Goal: Find specific page/section: Find specific page/section

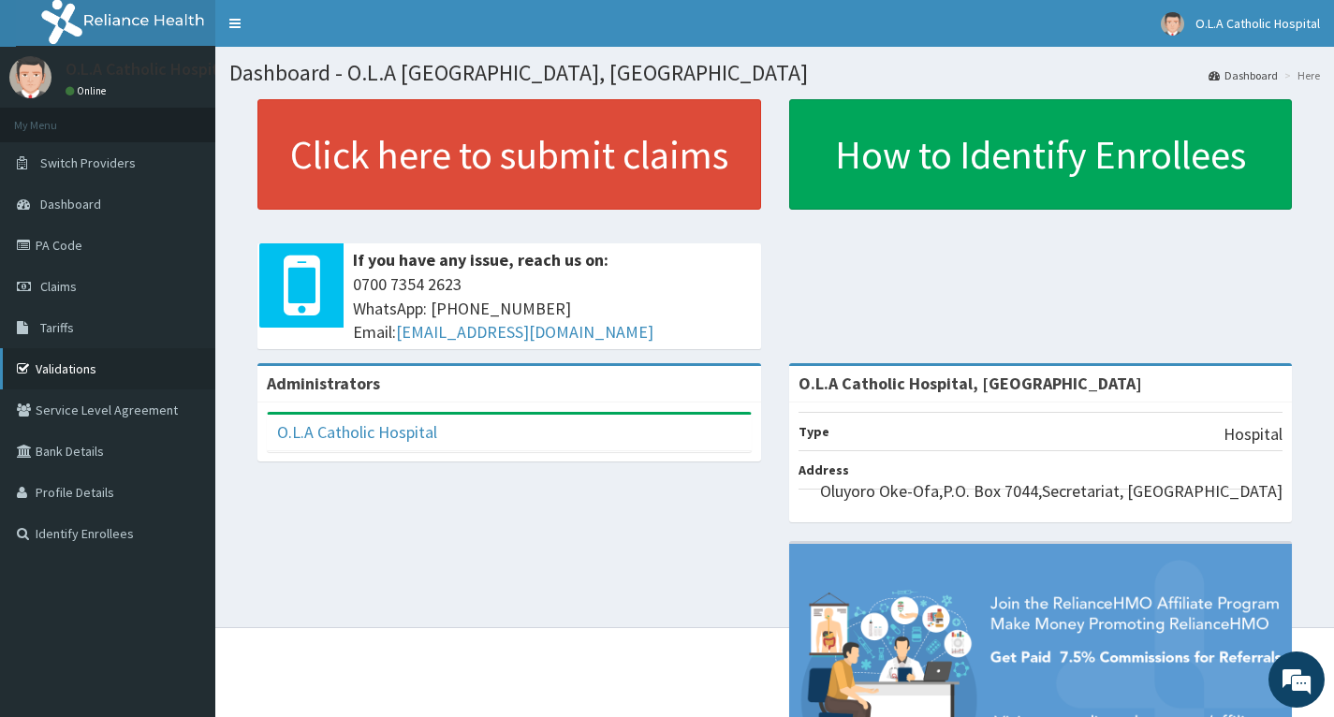
click at [95, 360] on link "Validations" at bounding box center [107, 368] width 215 height 41
click at [68, 369] on link "Validations" at bounding box center [107, 368] width 215 height 41
click at [76, 368] on link "Validations" at bounding box center [107, 368] width 215 height 41
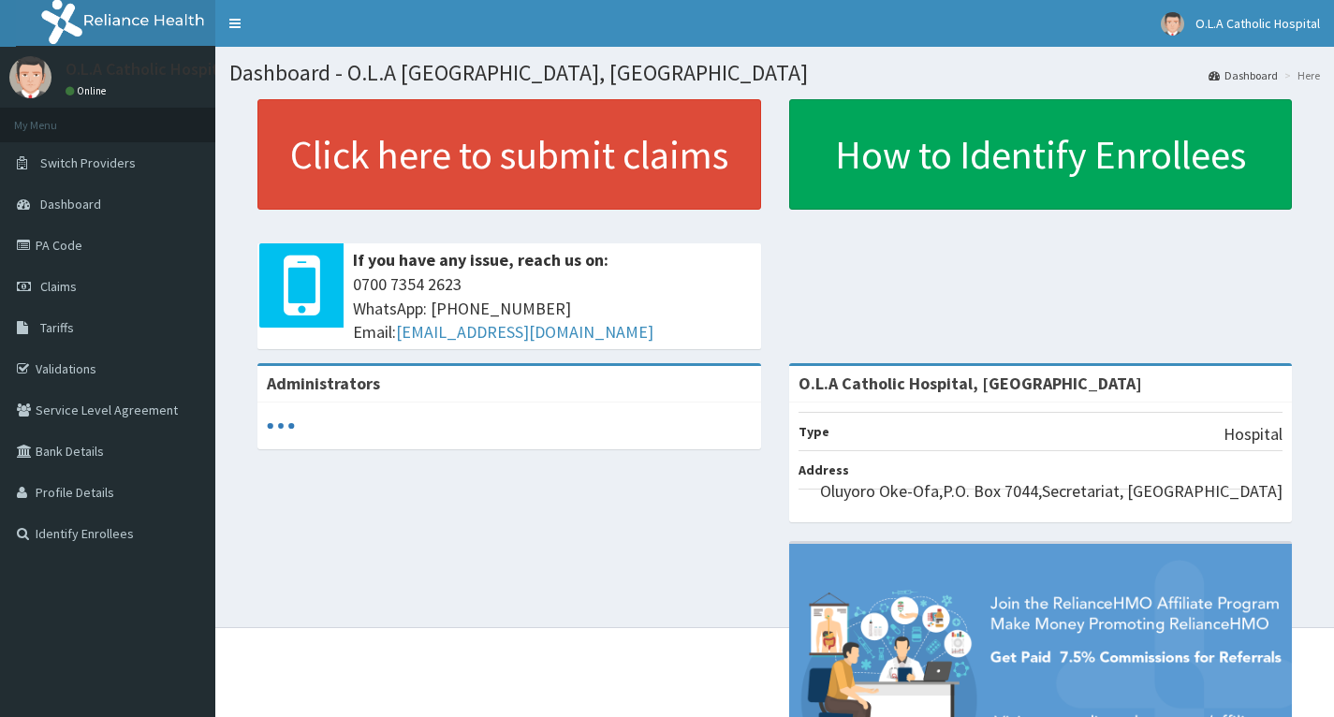
click at [68, 243] on link "PA Code" at bounding box center [107, 245] width 215 height 41
click at [51, 247] on link "PA Code" at bounding box center [107, 245] width 215 height 41
